Goal: Task Accomplishment & Management: Manage account settings

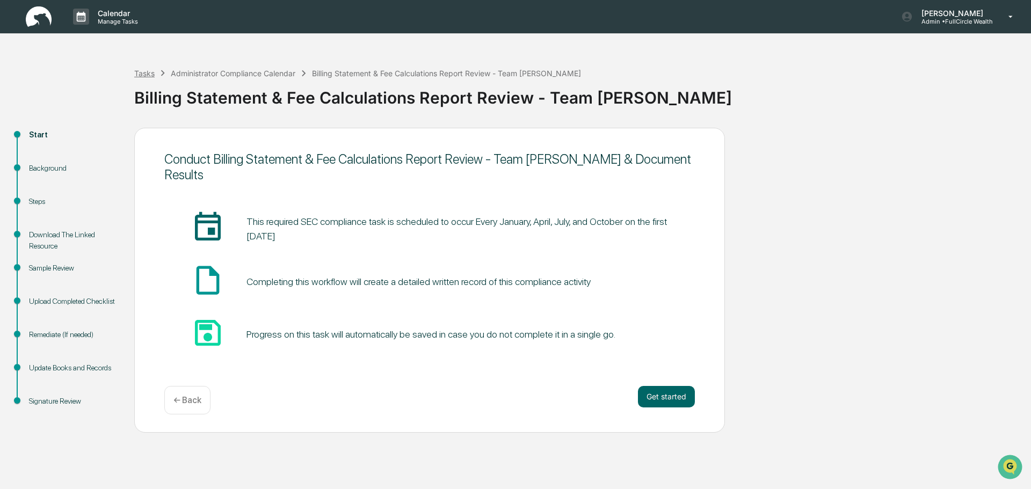
click at [145, 72] on div "Tasks" at bounding box center [144, 73] width 20 height 9
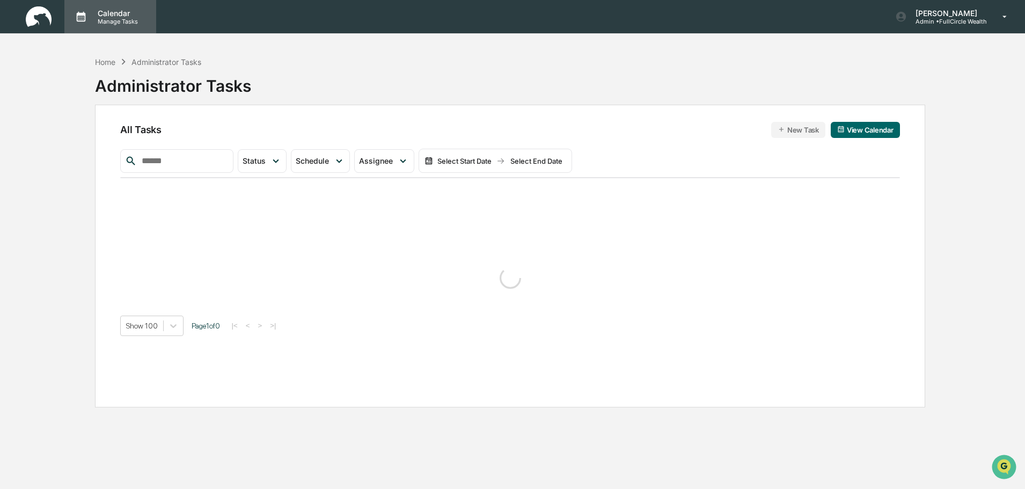
click at [103, 19] on p "Manage Tasks" at bounding box center [116, 22] width 54 height 8
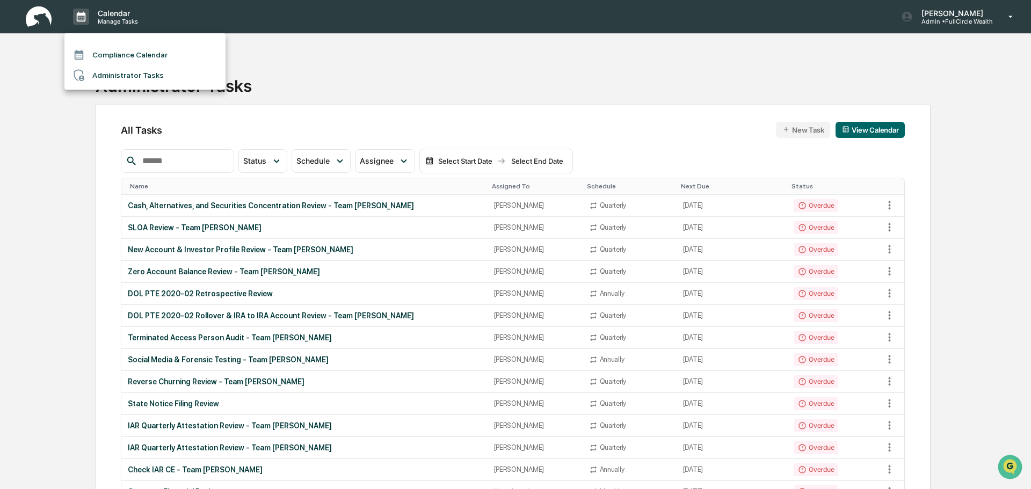
click at [42, 17] on div at bounding box center [515, 244] width 1031 height 489
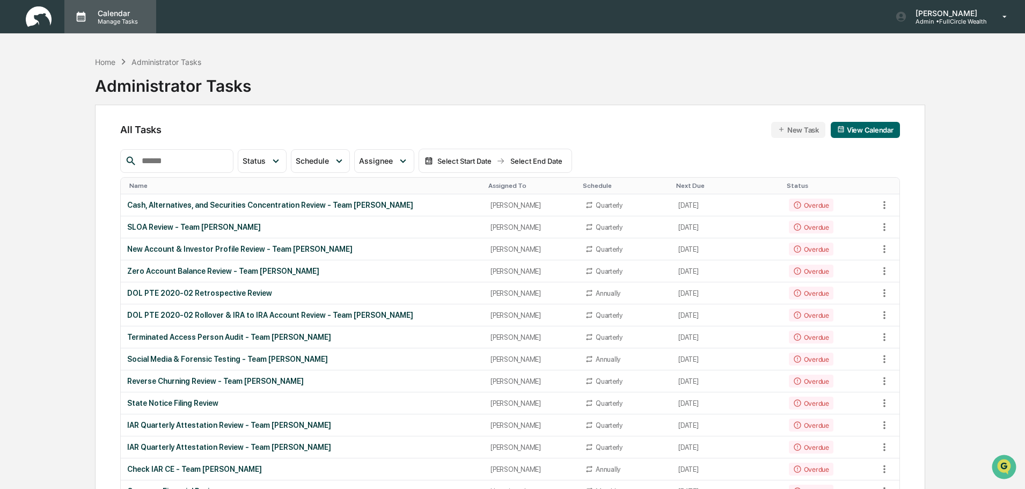
click at [93, 23] on p "Manage Tasks" at bounding box center [116, 22] width 54 height 8
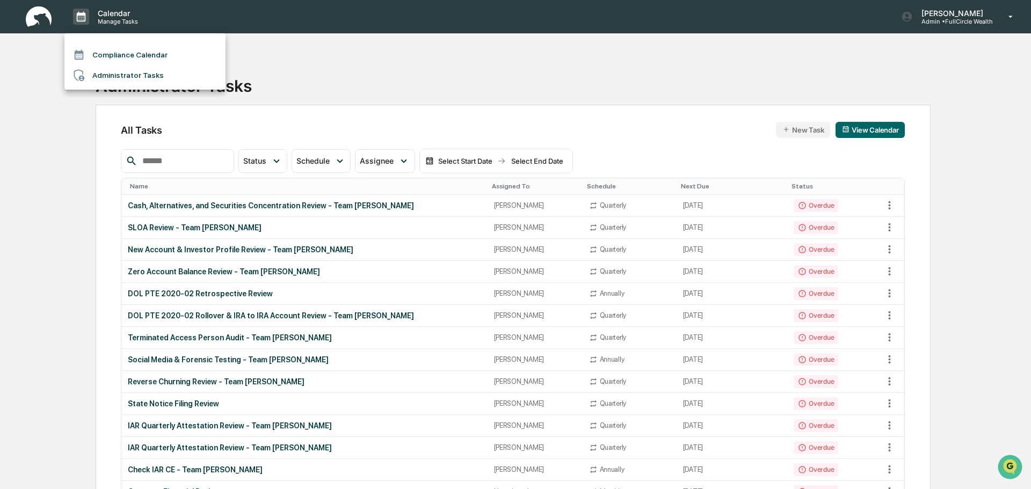
click at [98, 76] on li "Administrator Tasks" at bounding box center [144, 75] width 161 height 20
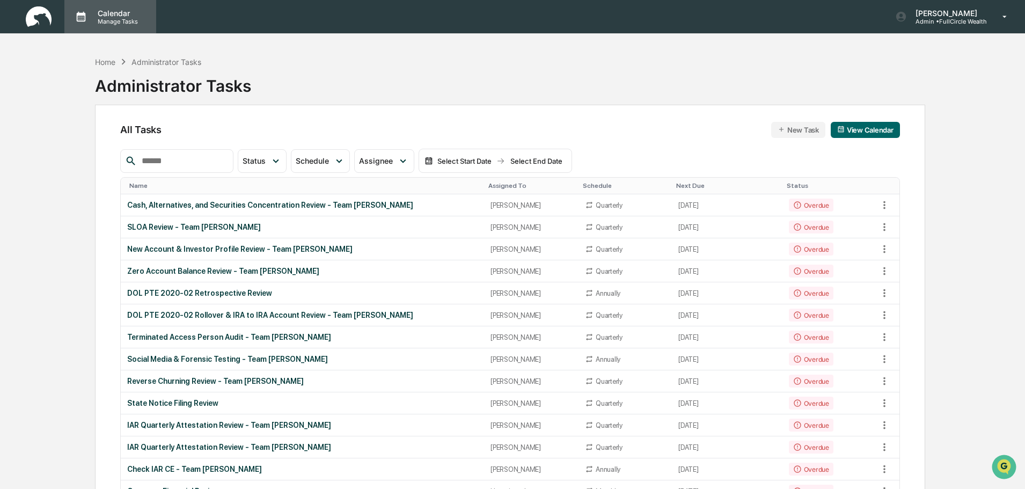
click at [123, 21] on p "Manage Tasks" at bounding box center [116, 22] width 54 height 8
click at [120, 62] on li "Compliance Calendar" at bounding box center [144, 55] width 161 height 20
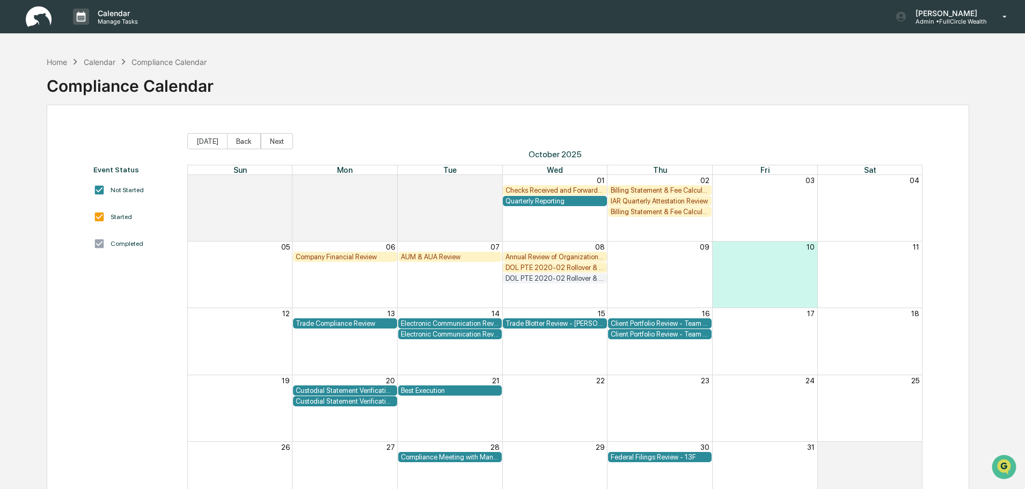
click at [46, 61] on div "Home Calendar Compliance Calendar Compliance Calendar Event Status Not Started …" at bounding box center [508, 295] width 955 height 489
click at [52, 63] on div "Home" at bounding box center [57, 61] width 20 height 9
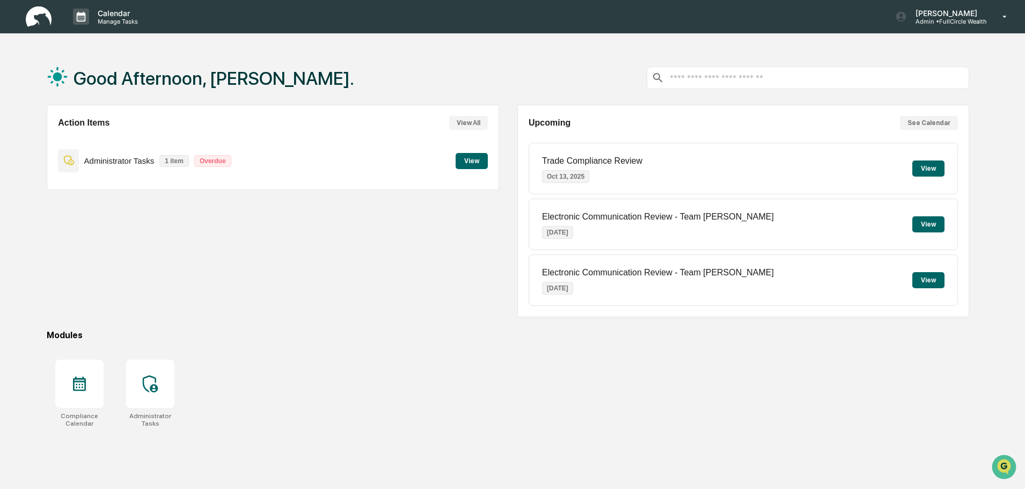
click at [182, 162] on p "1 item" at bounding box center [174, 161] width 30 height 12
click at [213, 166] on p "Overdue" at bounding box center [212, 161] width 37 height 12
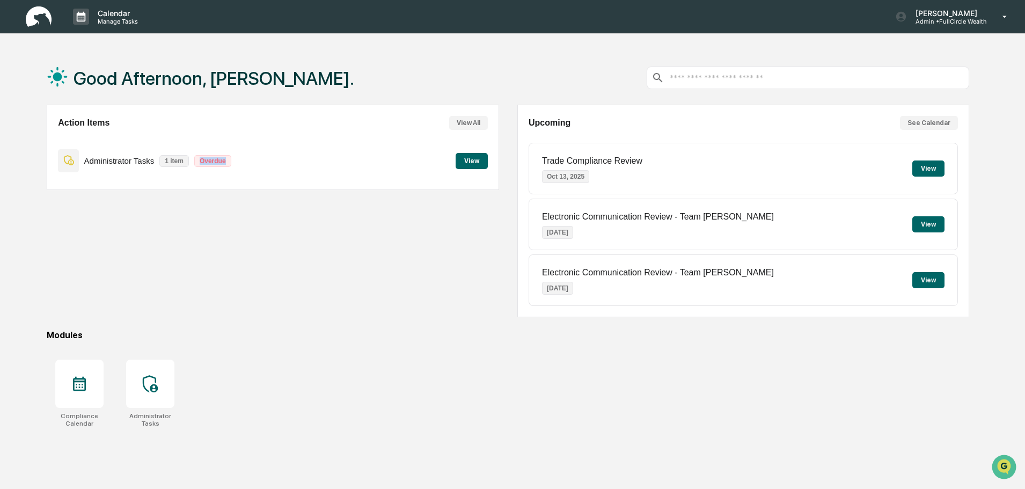
click at [258, 173] on div "Administrator Tasks 1 item Overdue View" at bounding box center [272, 161] width 429 height 36
click at [183, 372] on div "Compliance Calendar Administrator Tasks" at bounding box center [508, 393] width 923 height 81
click at [136, 388] on div at bounding box center [150, 384] width 48 height 48
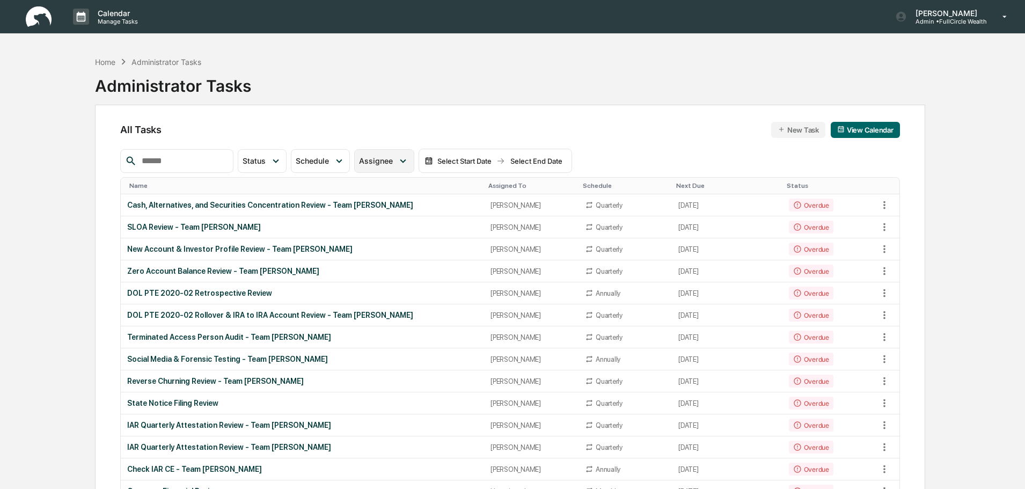
click at [393, 160] on span "Assignee" at bounding box center [376, 160] width 34 height 9
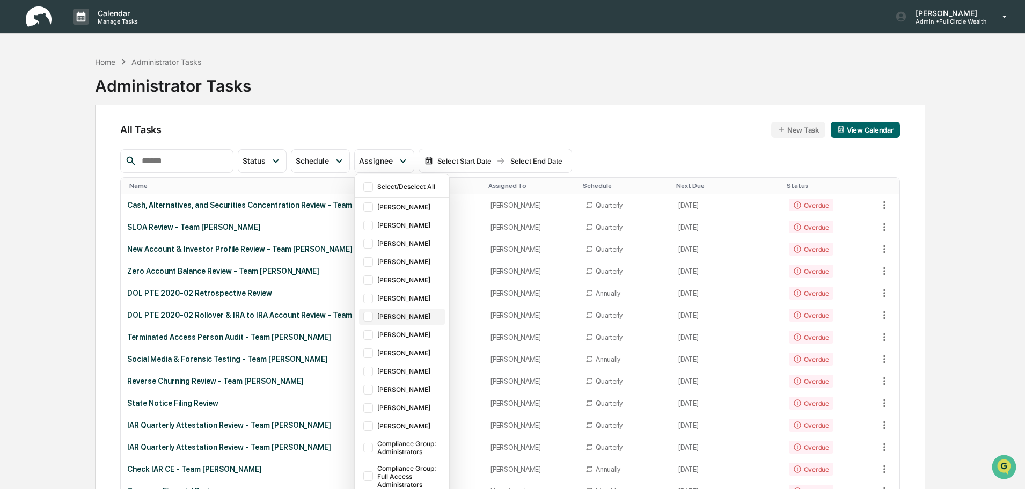
click at [421, 319] on div "[PERSON_NAME]" at bounding box center [409, 316] width 65 height 8
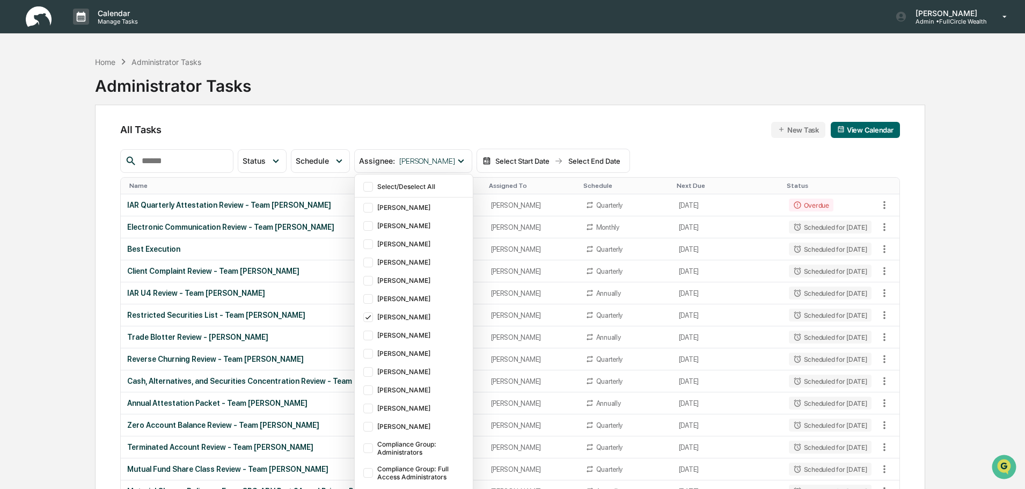
click at [638, 95] on div "Home Administrator Tasks Administrator Tasks" at bounding box center [510, 78] width 830 height 54
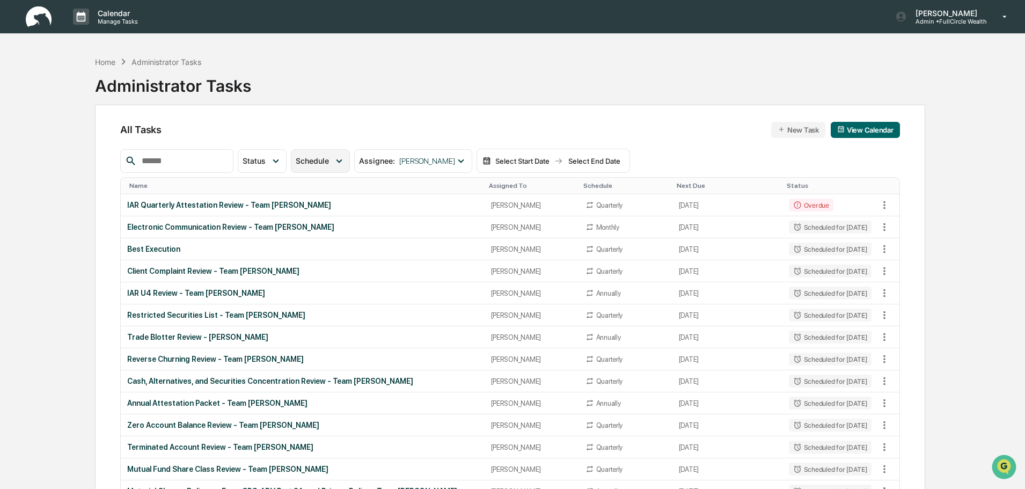
click at [342, 161] on icon at bounding box center [340, 161] width 6 height 4
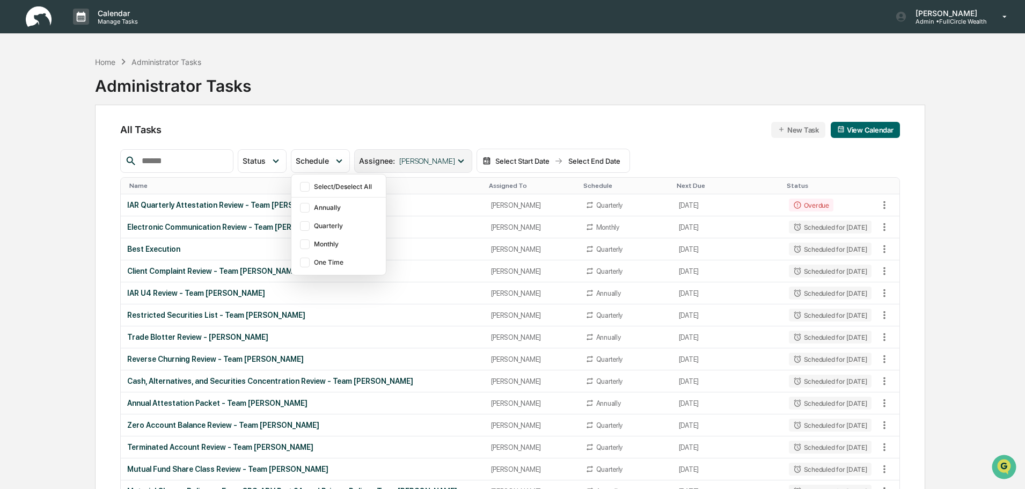
click at [429, 164] on span "[PERSON_NAME]" at bounding box center [427, 161] width 56 height 9
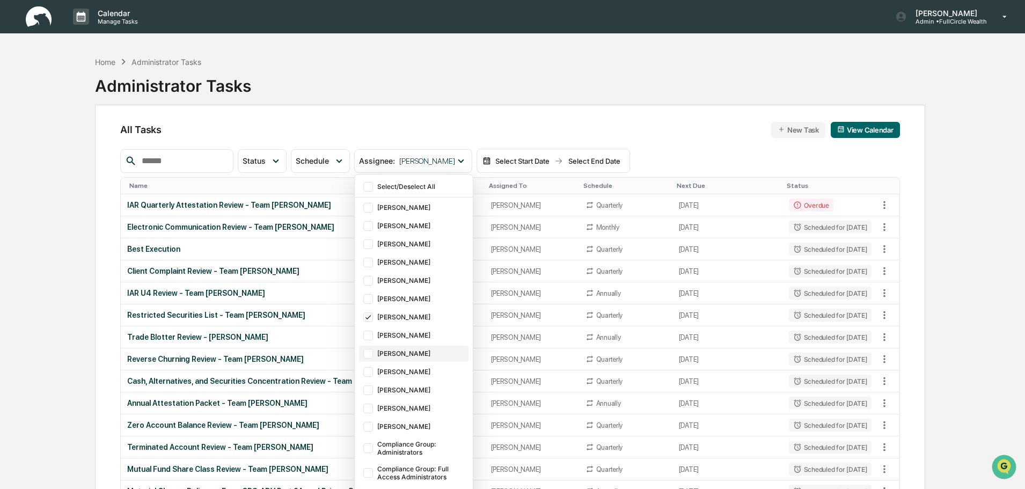
click at [415, 349] on div "[PERSON_NAME]" at bounding box center [421, 353] width 89 height 8
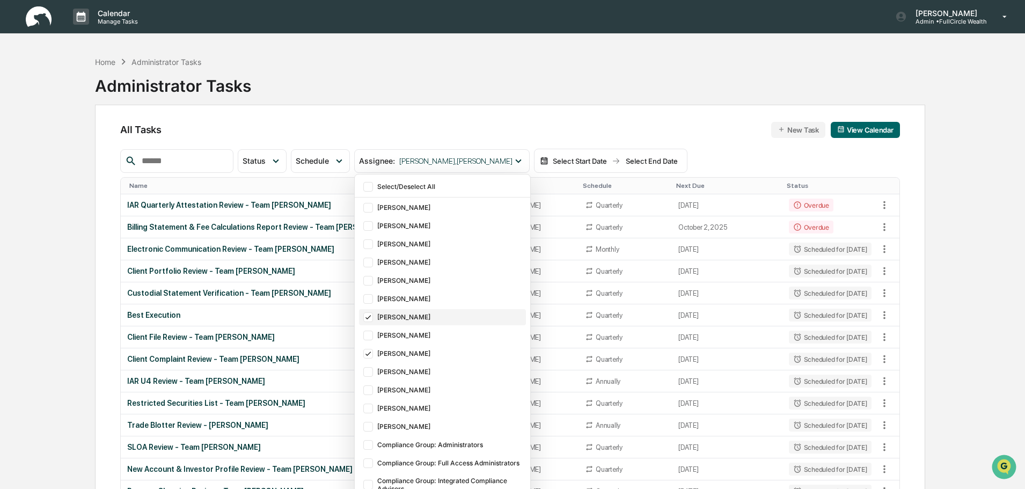
click at [423, 319] on div "[PERSON_NAME]" at bounding box center [450, 317] width 146 height 8
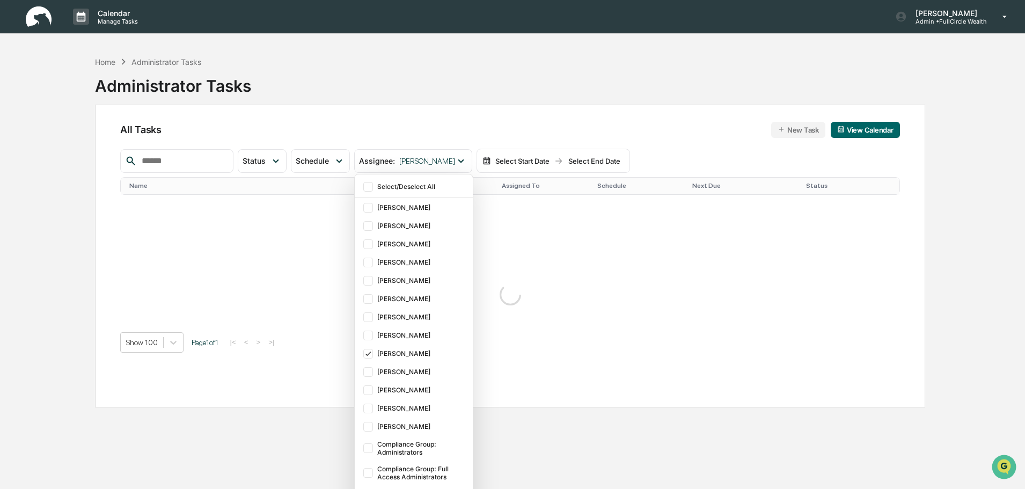
click at [467, 128] on div "All Tasks New Task View Calendar" at bounding box center [509, 130] width 779 height 16
